Goal: Information Seeking & Learning: Check status

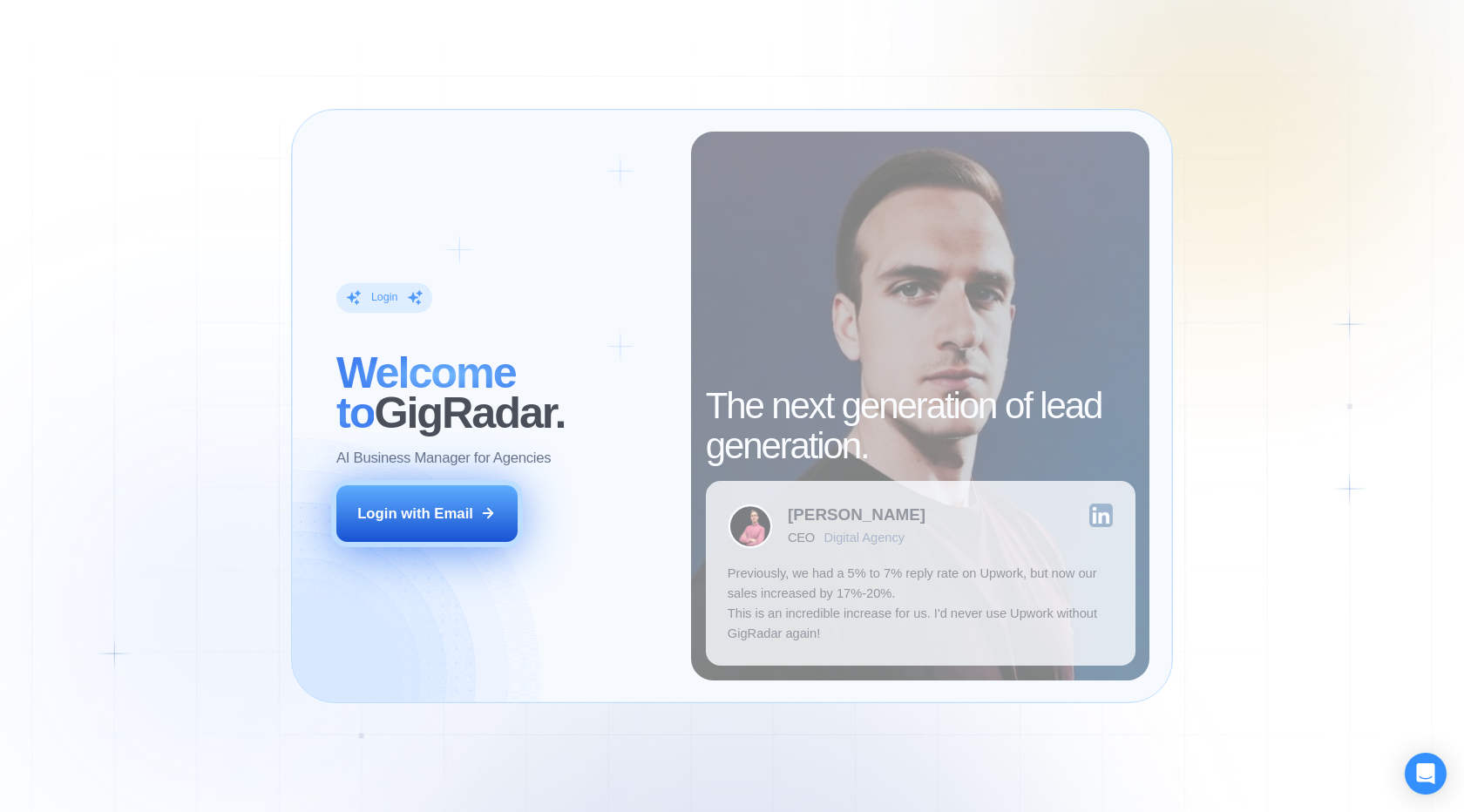
click at [448, 501] on button "Login with Email" at bounding box center [427, 513] width 181 height 56
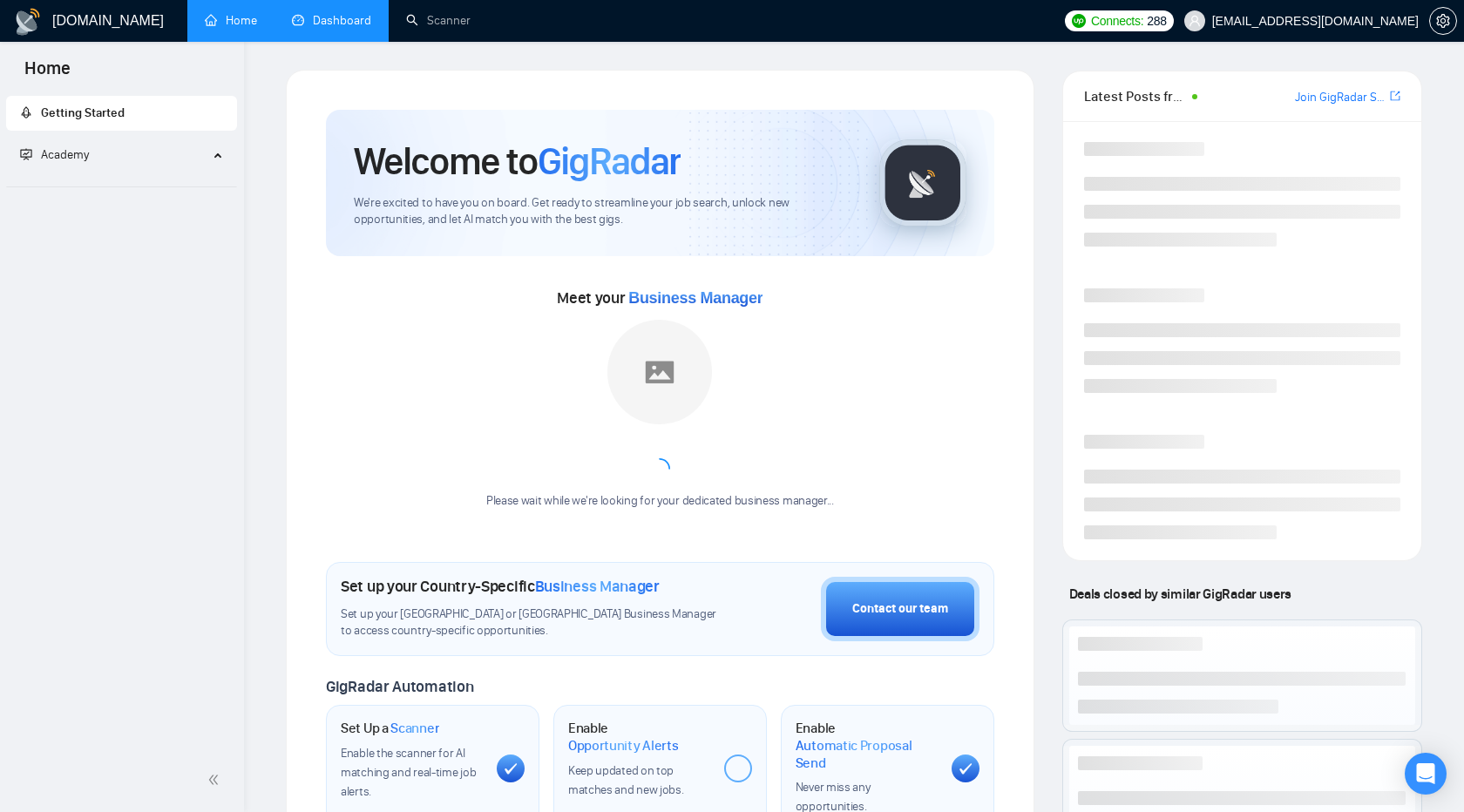
click at [348, 25] on link "Dashboard" at bounding box center [331, 20] width 79 height 15
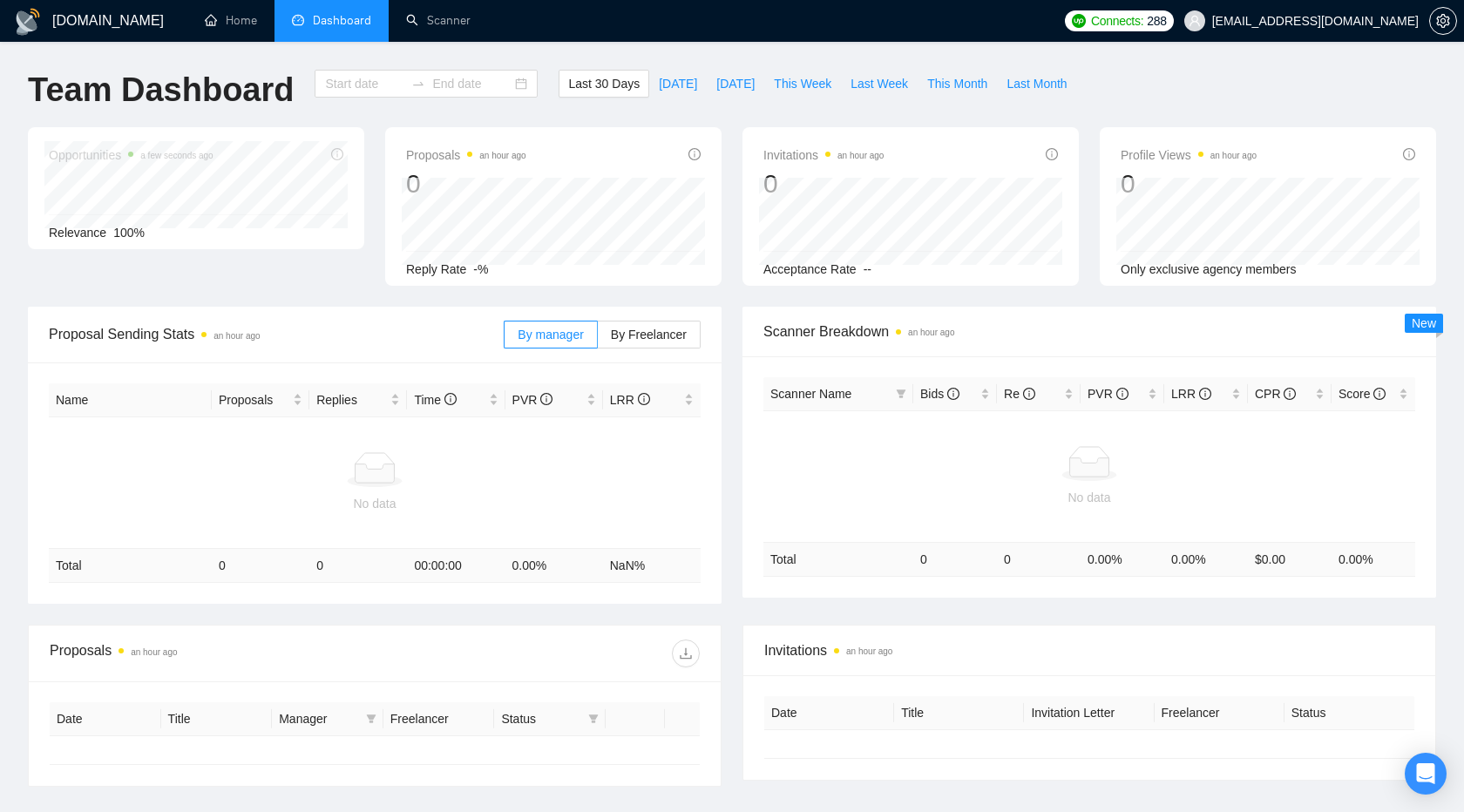
type input "[DATE]"
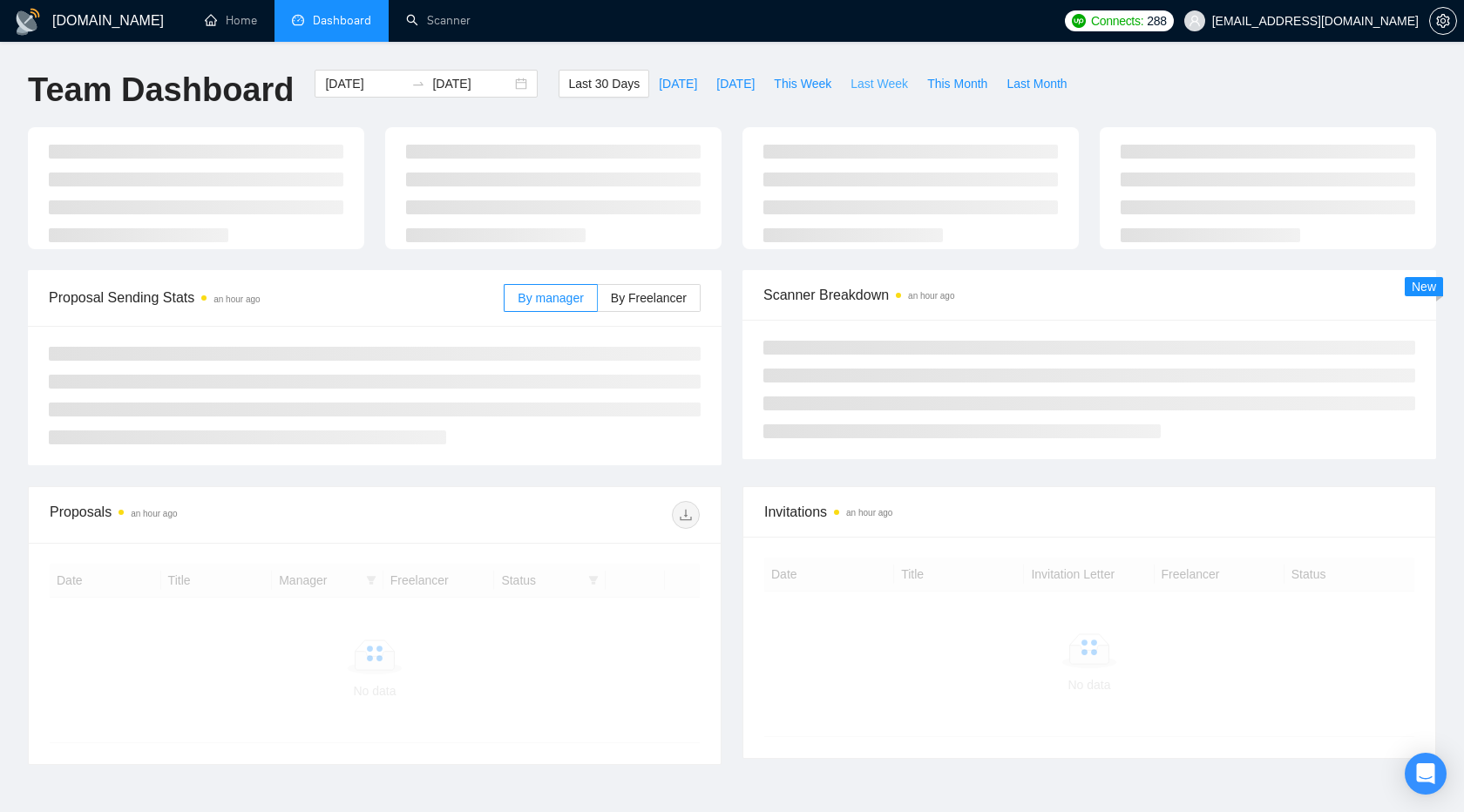
click at [883, 86] on span "Last Week" at bounding box center [878, 83] width 57 height 19
type input "[DATE]"
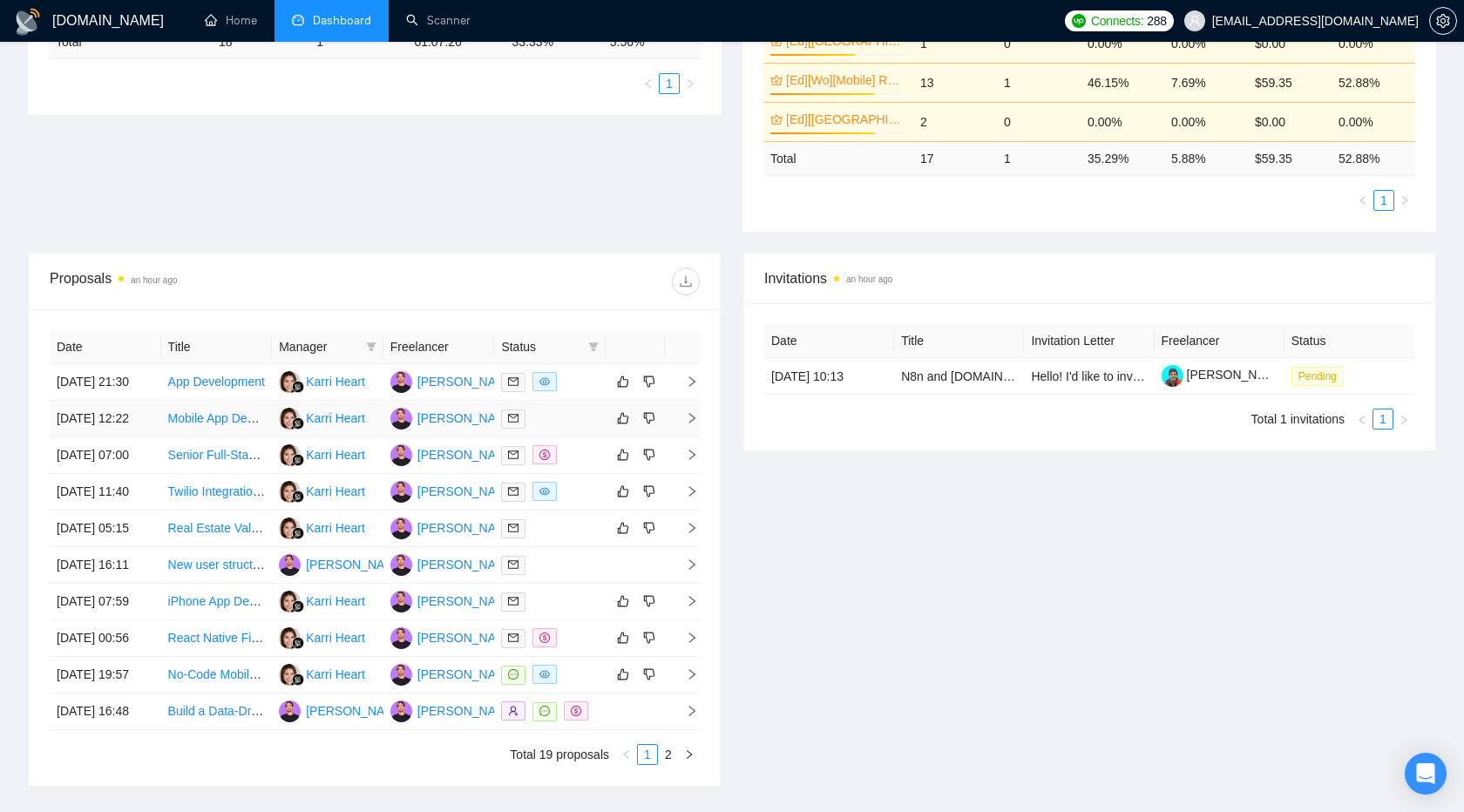
scroll to position [501, 0]
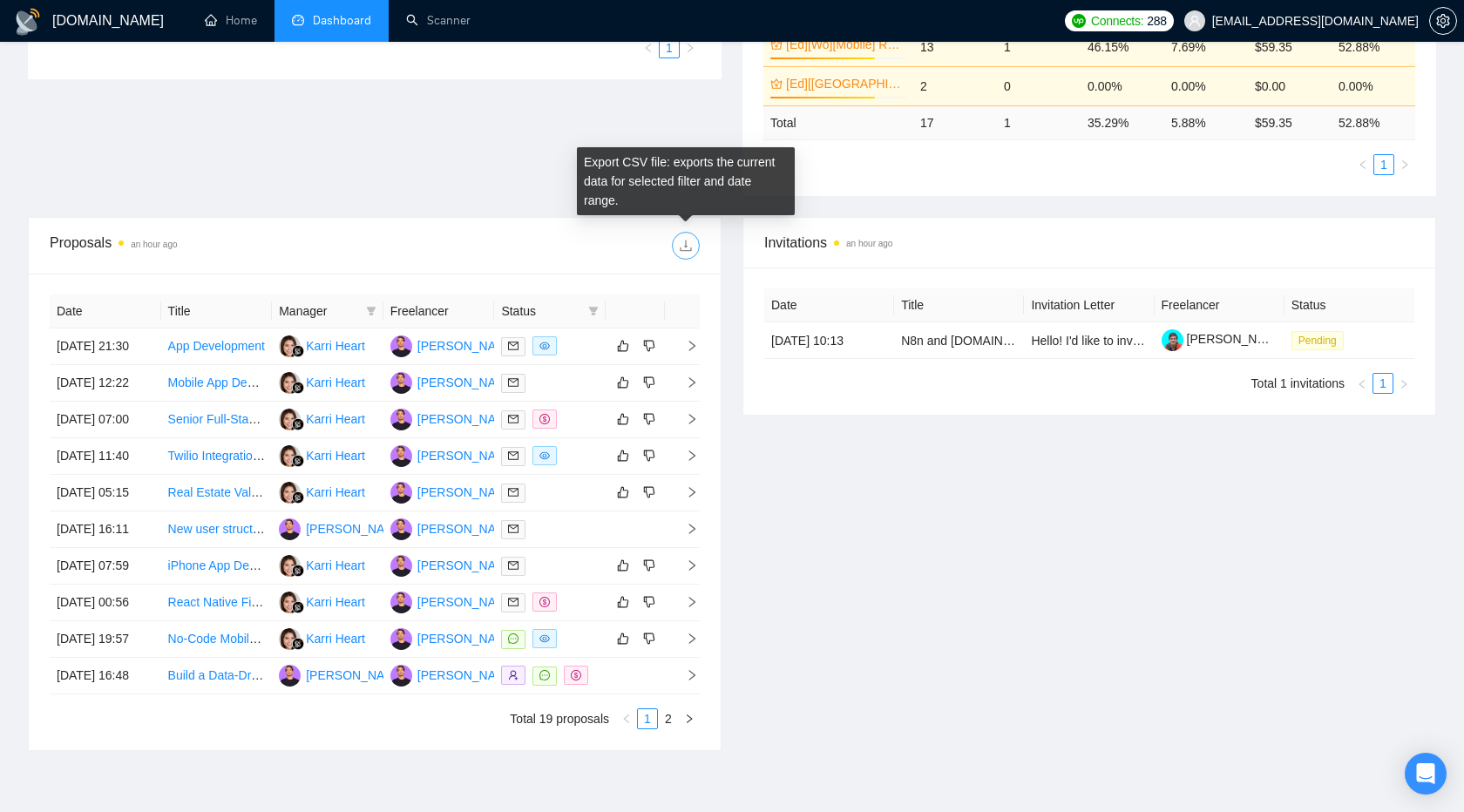
click at [690, 239] on icon "download" at bounding box center [686, 246] width 14 height 14
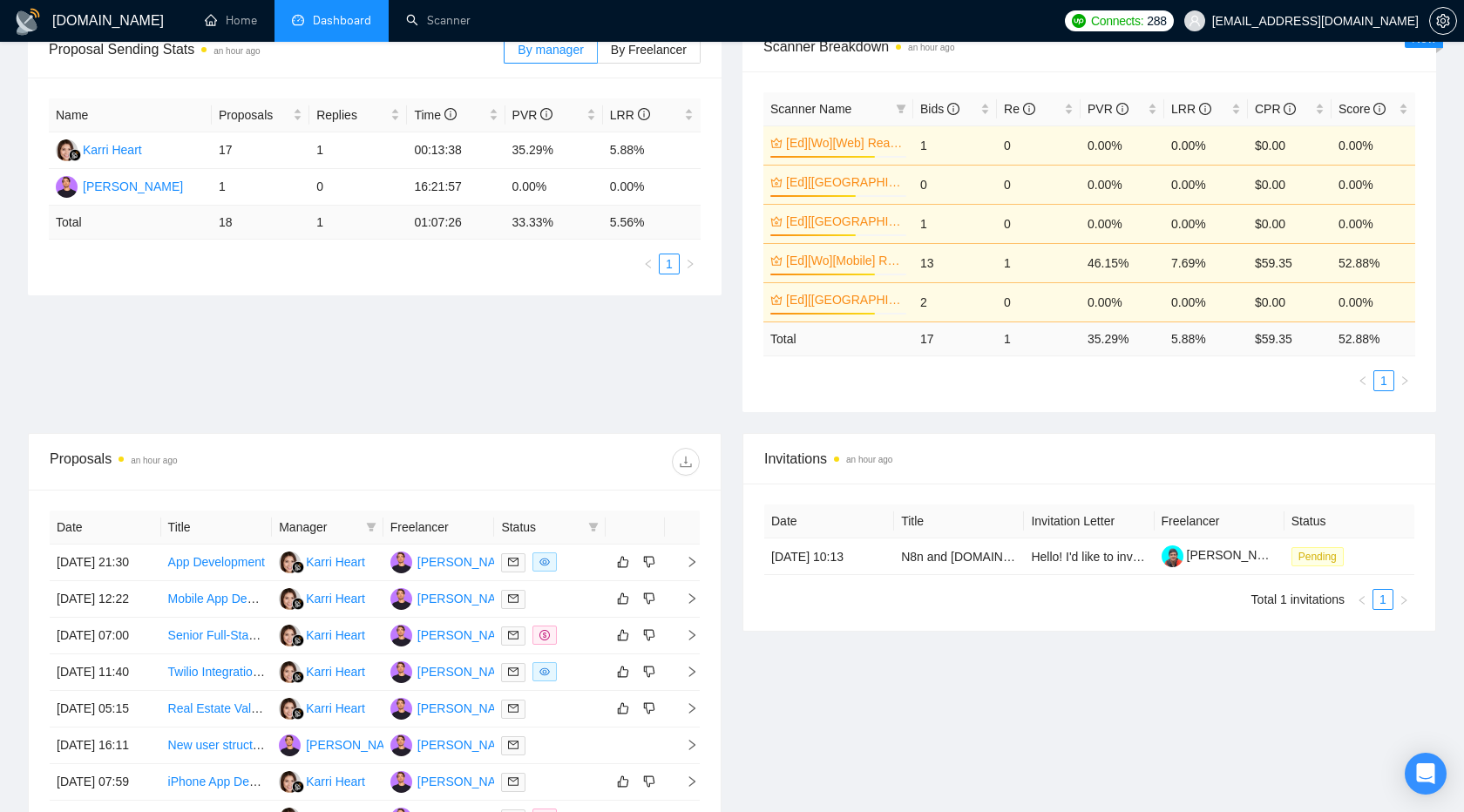
scroll to position [0, 0]
